Goal: Find contact information: Find contact information

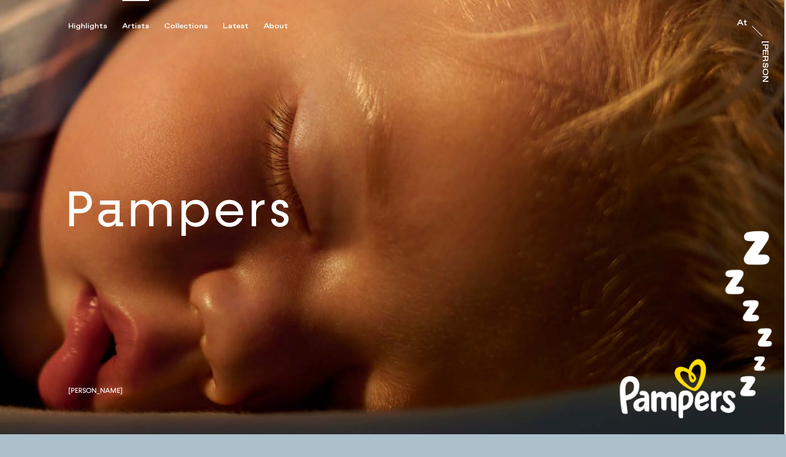
click at [144, 26] on div "Artists" at bounding box center [135, 26] width 27 height 9
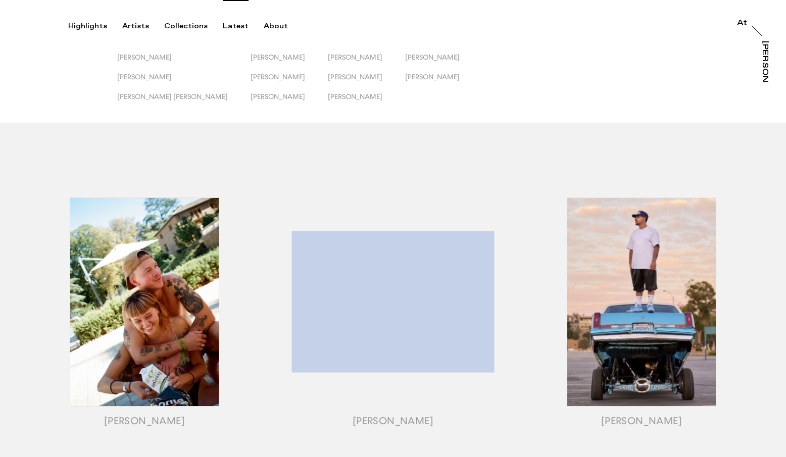
click at [230, 27] on div "Latest" at bounding box center [236, 26] width 26 height 9
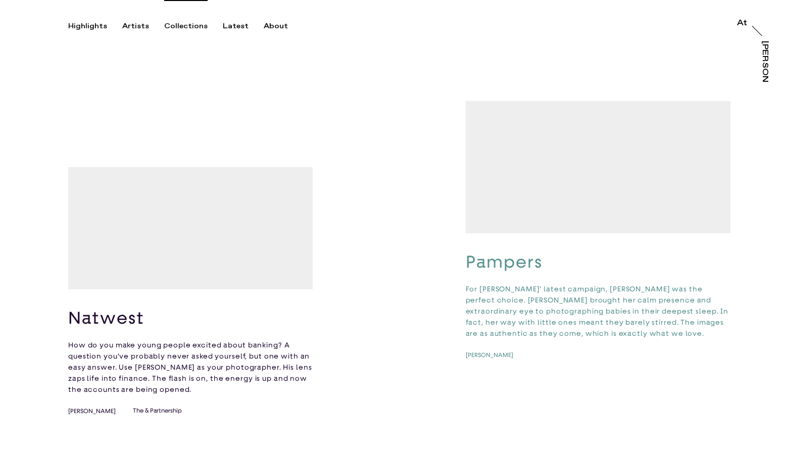
click at [184, 23] on div "Collections" at bounding box center [185, 26] width 43 height 9
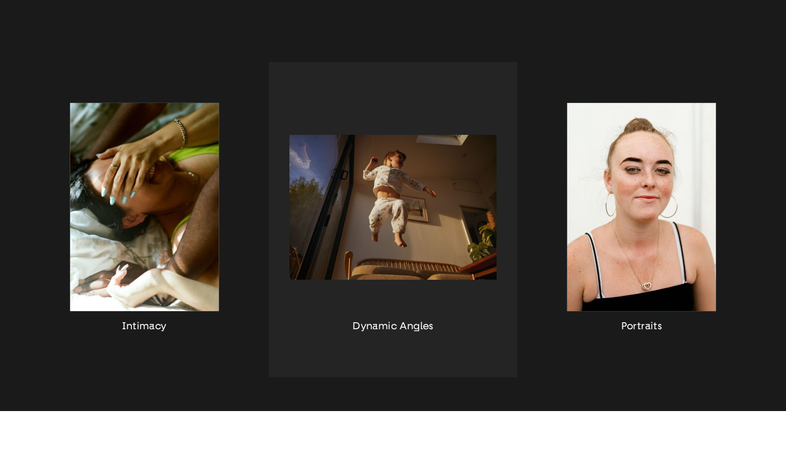
scroll to position [882, 0]
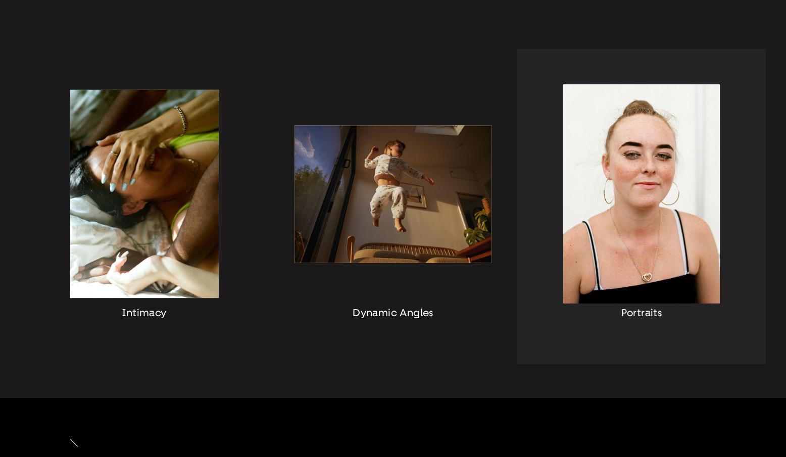
click at [602, 188] on div "button" at bounding box center [641, 206] width 249 height 315
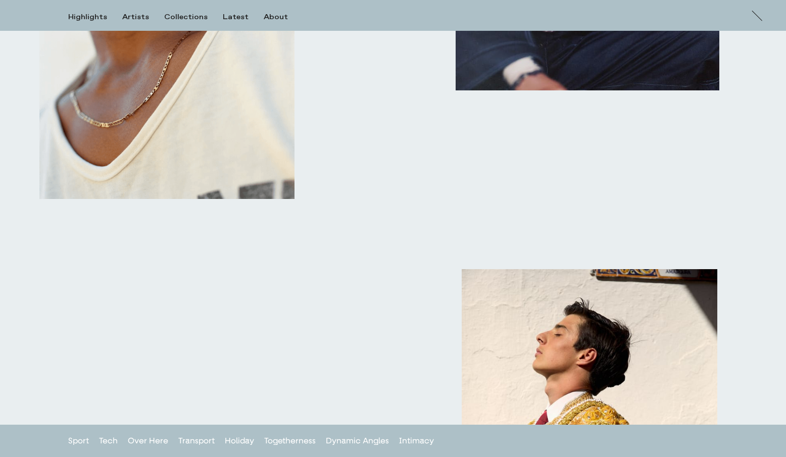
scroll to position [1741, 0]
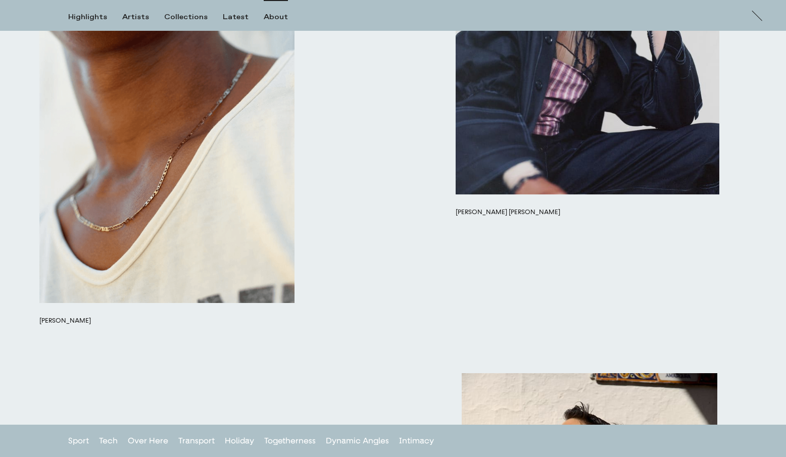
click at [271, 18] on div "About" at bounding box center [276, 17] width 24 height 9
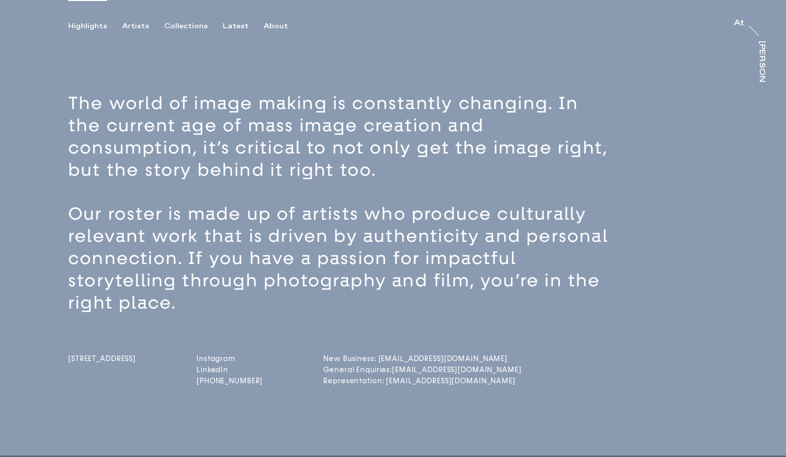
click at [98, 25] on div "Highlights" at bounding box center [87, 26] width 39 height 9
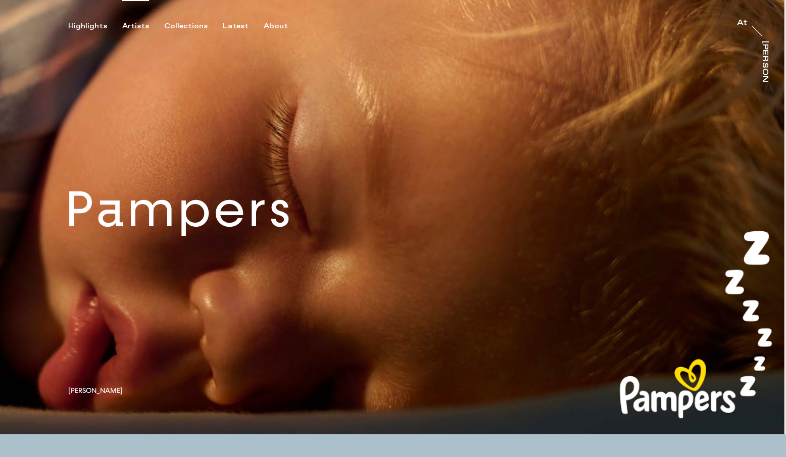
click at [135, 28] on div "Artists" at bounding box center [135, 26] width 27 height 9
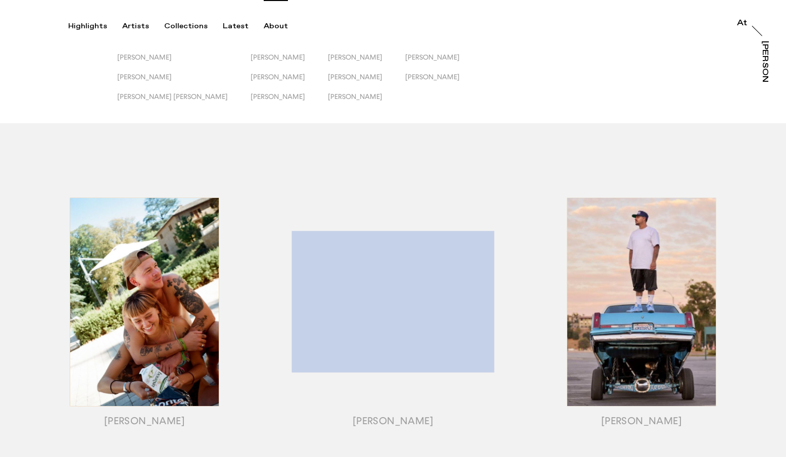
click at [270, 25] on div "About" at bounding box center [276, 26] width 24 height 9
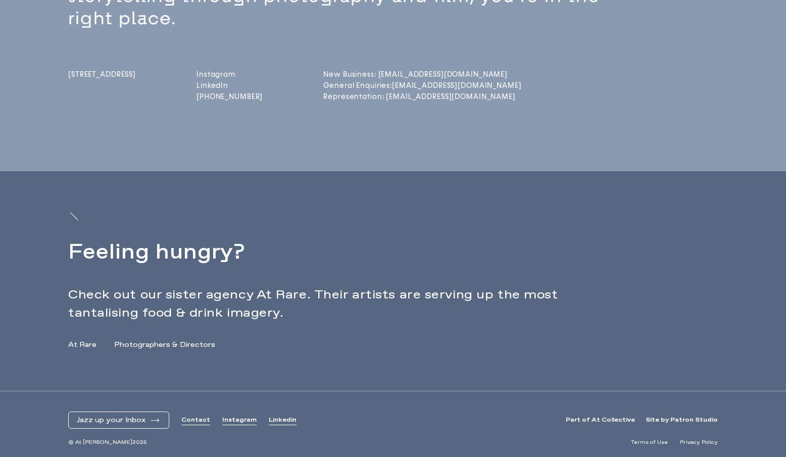
scroll to position [286, 0]
click at [159, 344] on link "Photographers & Directors" at bounding box center [164, 344] width 101 height 11
click at [202, 418] on link "Contact" at bounding box center [195, 419] width 29 height 9
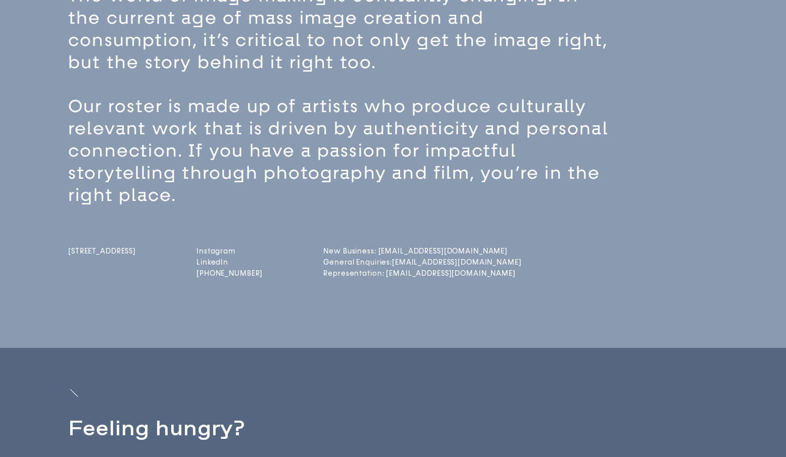
scroll to position [0, 0]
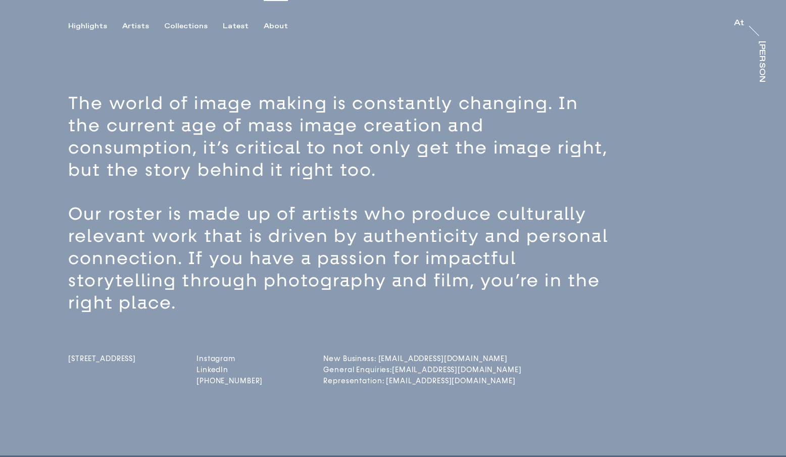
click at [739, 22] on div "At" at bounding box center [739, 23] width 10 height 8
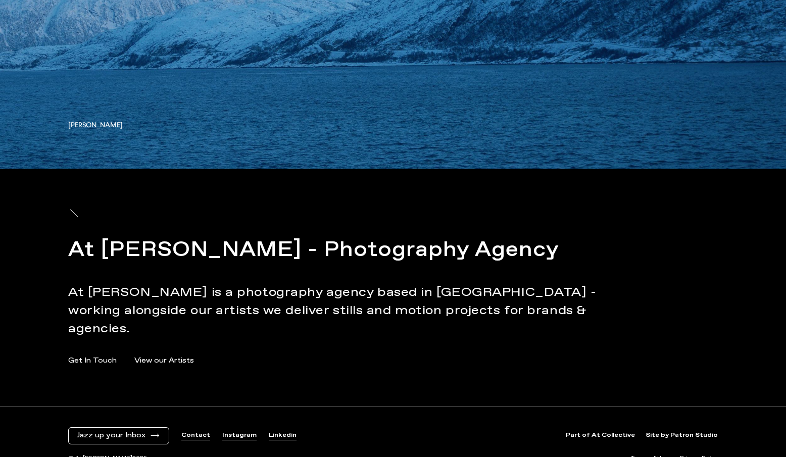
scroll to position [4175, 0]
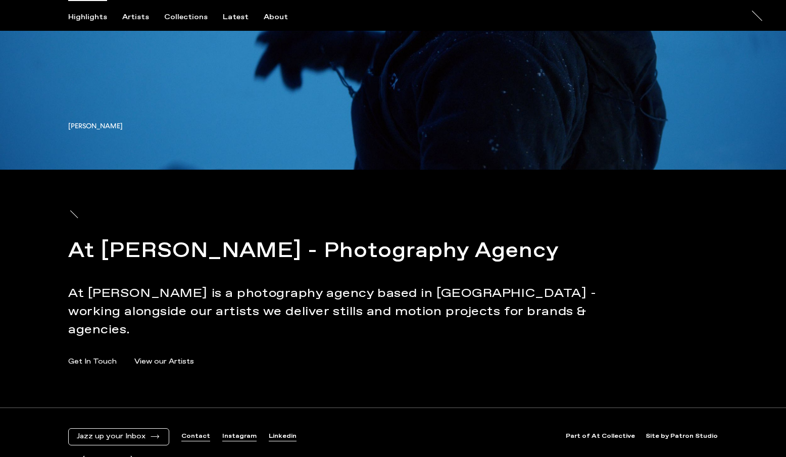
click at [194, 433] on link "Contact" at bounding box center [195, 437] width 29 height 9
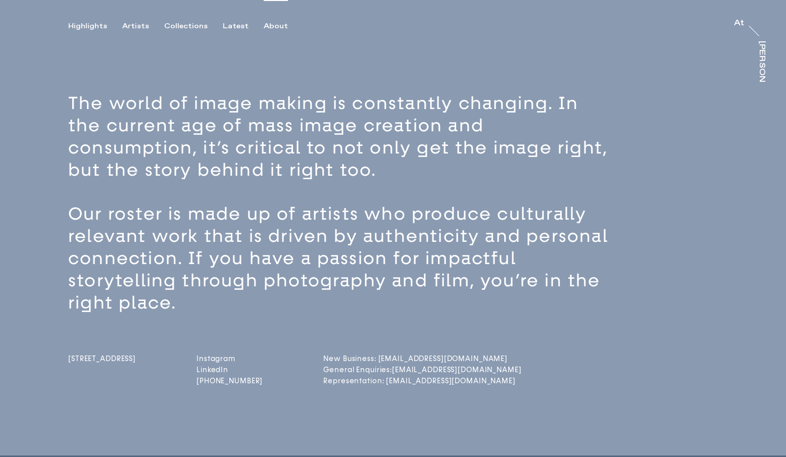
click at [403, 382] on link "Representation: [EMAIL_ADDRESS][DOMAIN_NAME]" at bounding box center [363, 381] width 80 height 9
